Goal: Task Accomplishment & Management: Manage account settings

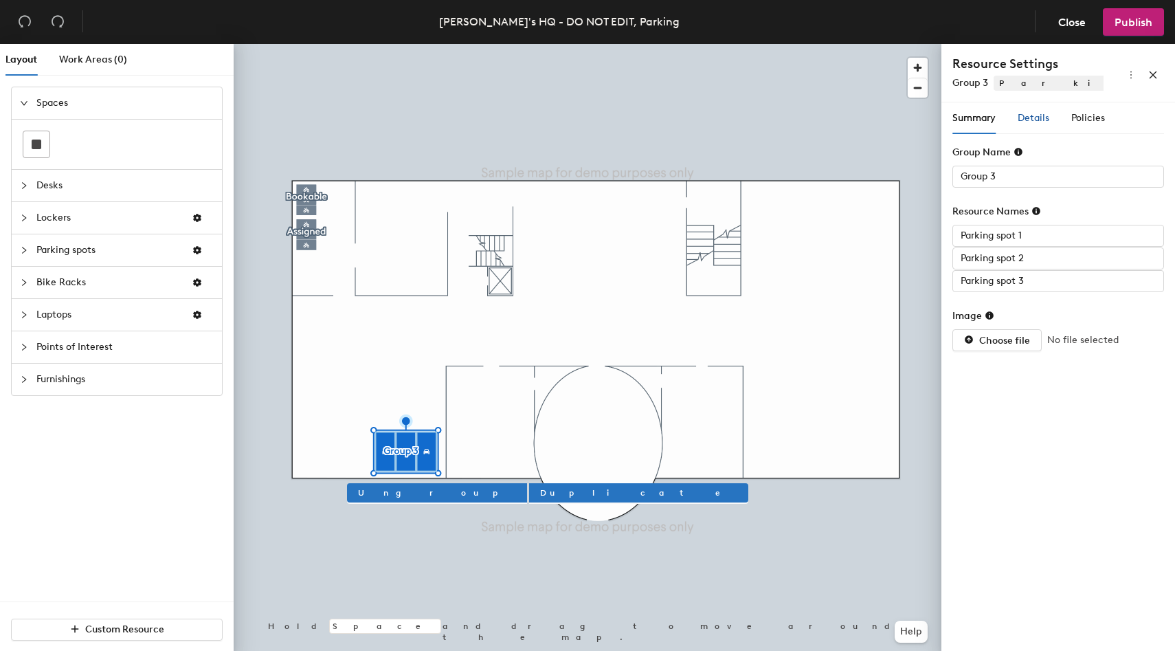
click at [1044, 123] on span "Details" at bounding box center [1034, 118] width 32 height 12
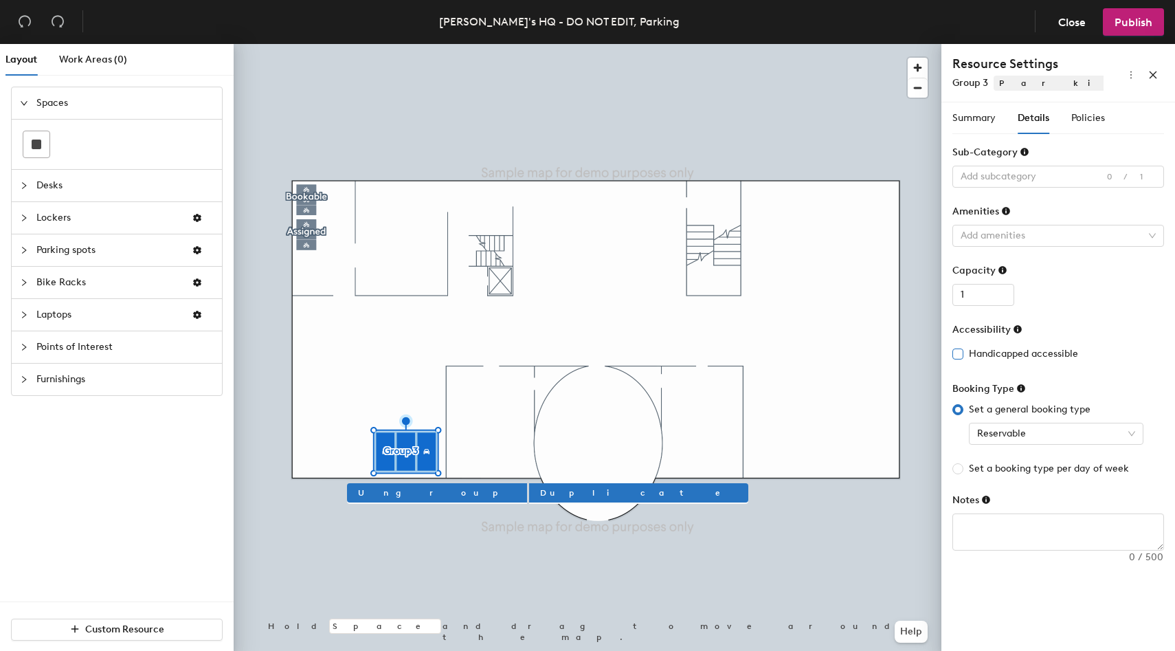
click at [985, 354] on span "Handicapped accessible" at bounding box center [1024, 353] width 120 height 15
click at [962, 354] on input "Handicapped accessible" at bounding box center [958, 353] width 10 height 10
checkbox input "true"
click at [1121, 24] on span "Publish" at bounding box center [1134, 22] width 38 height 13
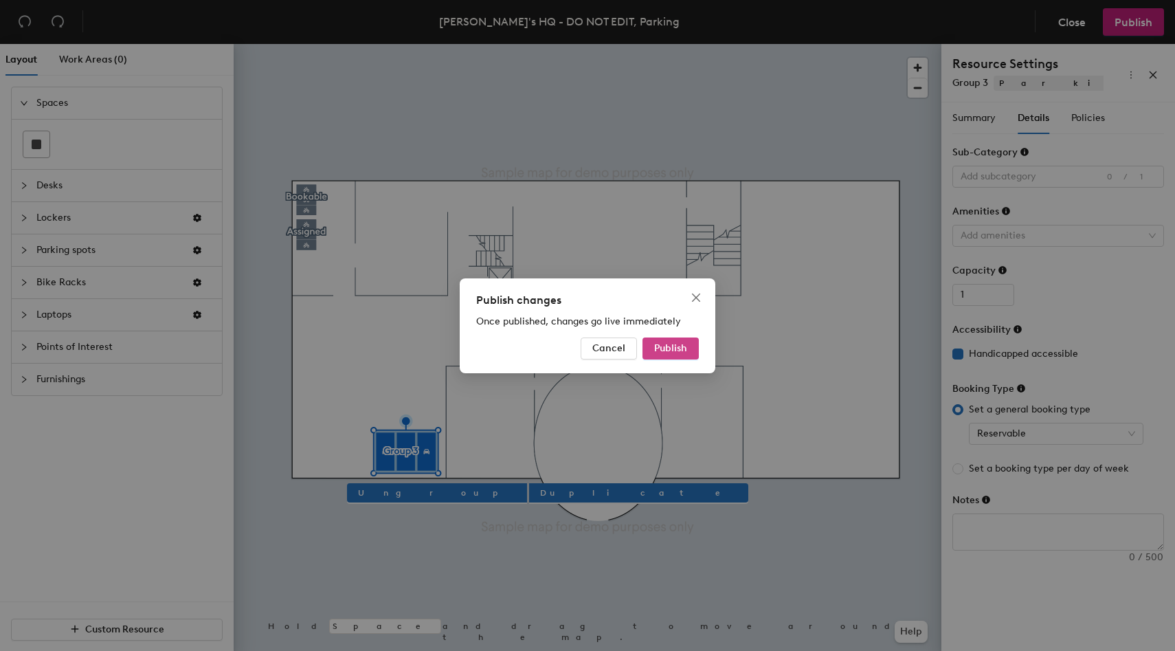
click at [689, 352] on button "Publish" at bounding box center [671, 348] width 56 height 22
